Goal: Find specific fact: Find specific fact

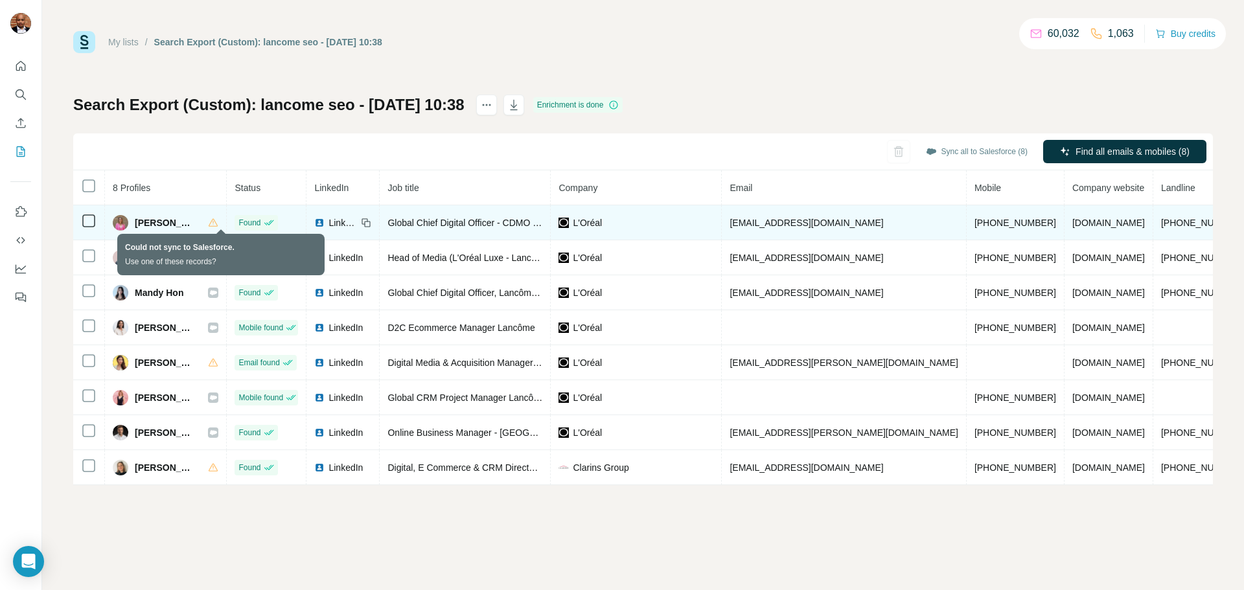
click at [218, 227] on icon at bounding box center [213, 223] width 10 height 10
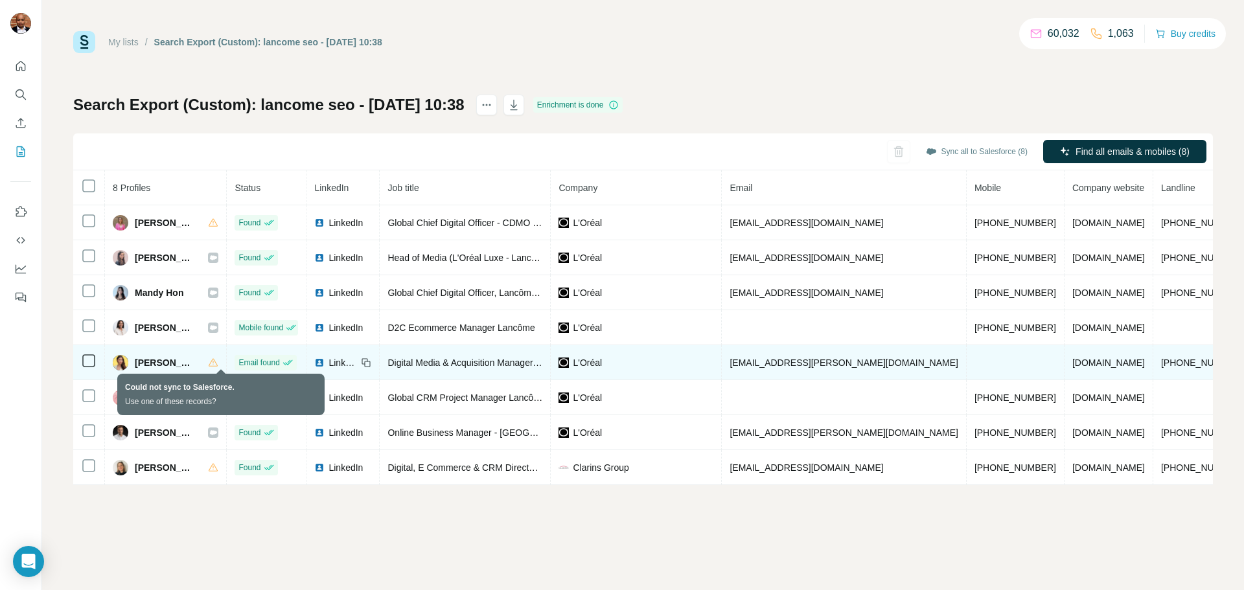
click at [218, 365] on icon at bounding box center [213, 363] width 10 height 10
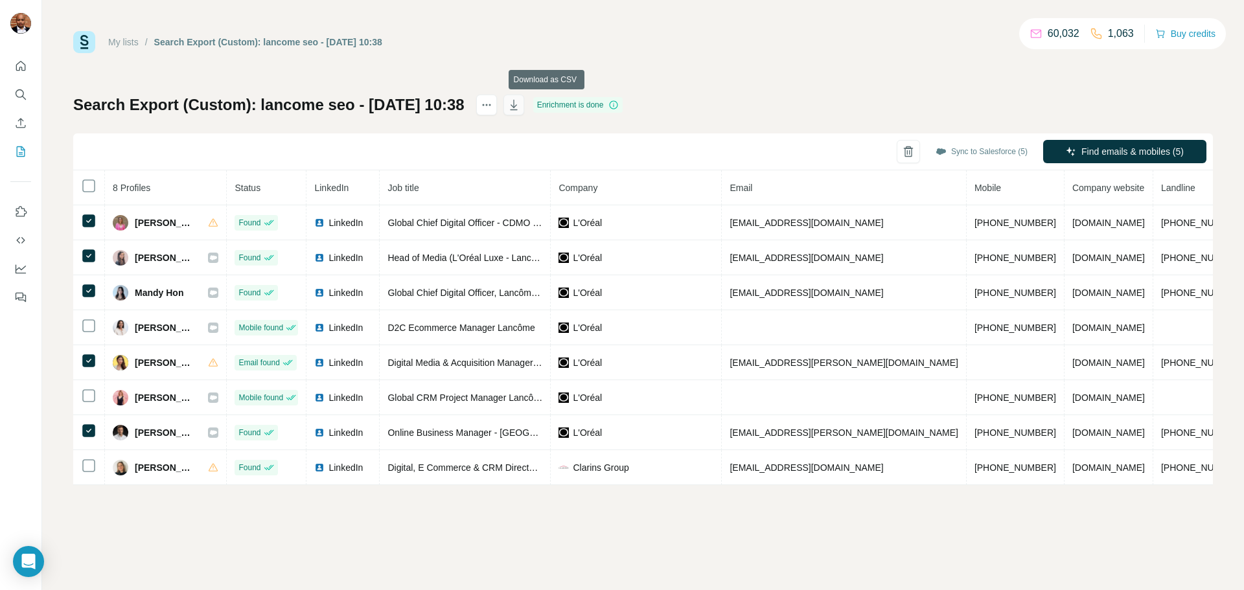
click at [517, 110] on icon "button" at bounding box center [513, 105] width 7 height 10
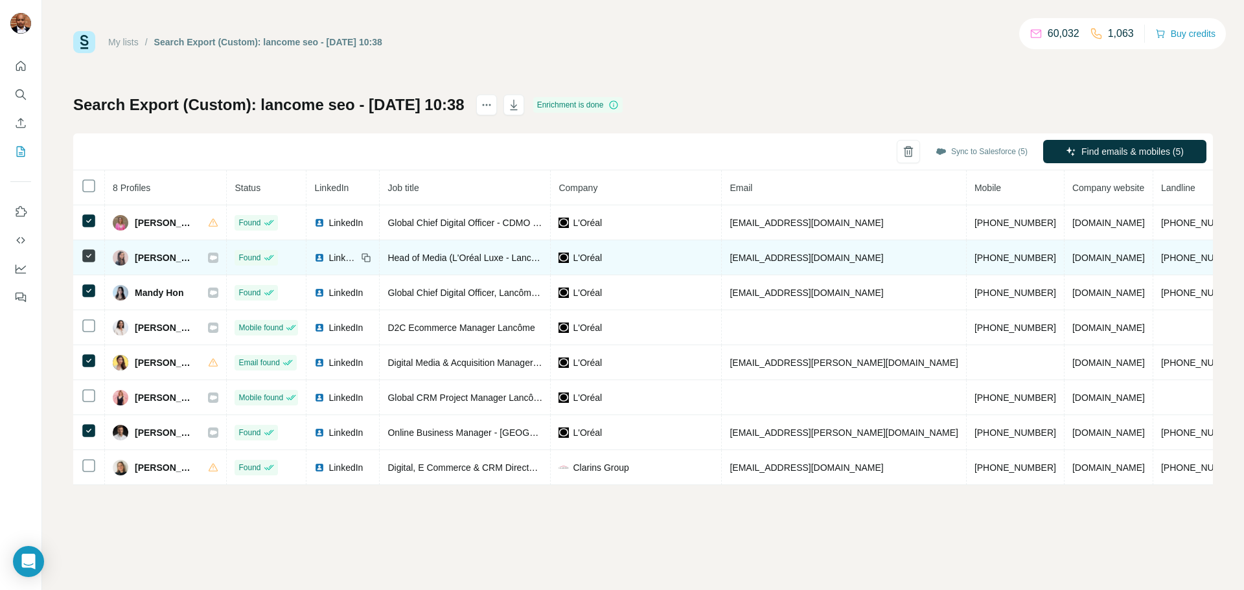
click at [217, 261] on icon at bounding box center [213, 258] width 8 height 10
drag, startPoint x: 868, startPoint y: 260, endPoint x: 750, endPoint y: 253, distance: 118.1
click at [750, 253] on tr "[PERSON_NAME] Found LinkedIn Head of Media (L'Oréal Luxe - Lancôme) L'Oréal [EM…" at bounding box center [717, 257] width 1288 height 35
copy tr "L'Oréal [EMAIL_ADDRESS][DOMAIN_NAME]"
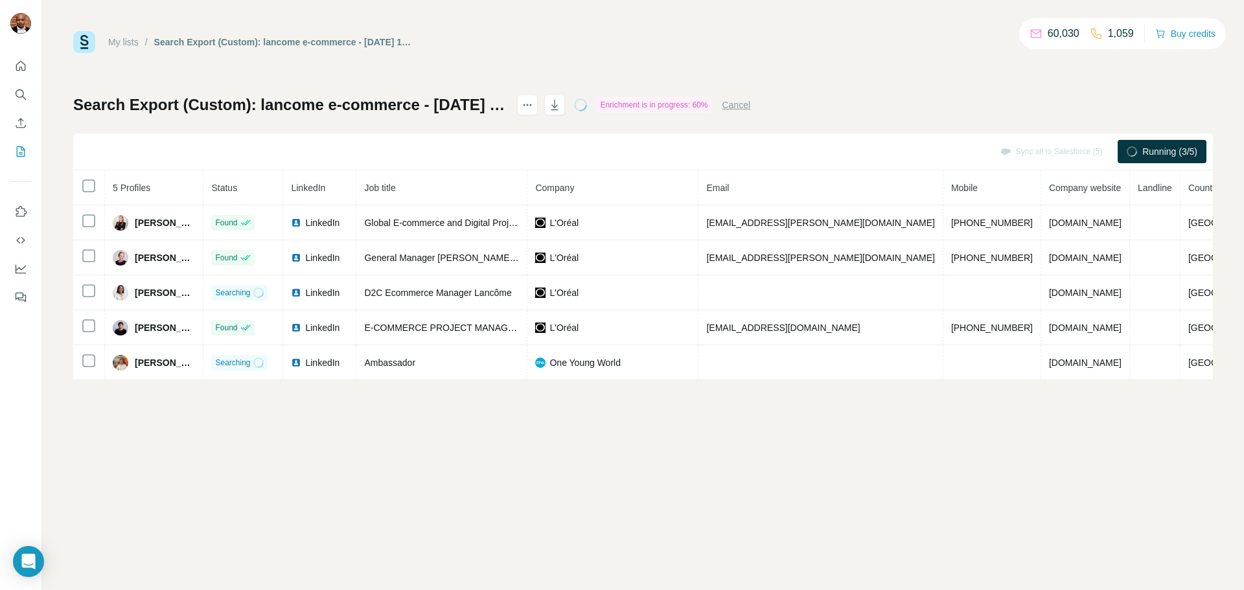
click at [529, 418] on div "My lists / Search Export (Custom): lancome e-commerce - 03/09/2025 11:03 60,030…" at bounding box center [643, 295] width 1202 height 590
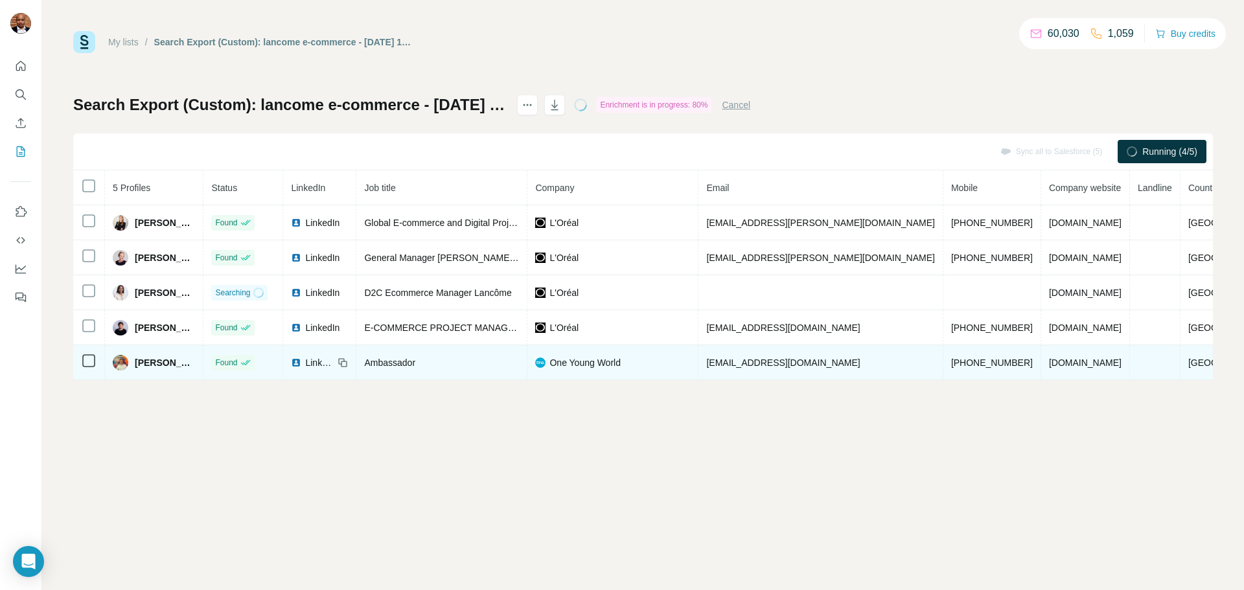
click at [348, 365] on icon at bounding box center [343, 363] width 10 height 10
click at [334, 362] on span "LinkedIn" at bounding box center [319, 362] width 29 height 13
